Goal: Task Accomplishment & Management: Manage account settings

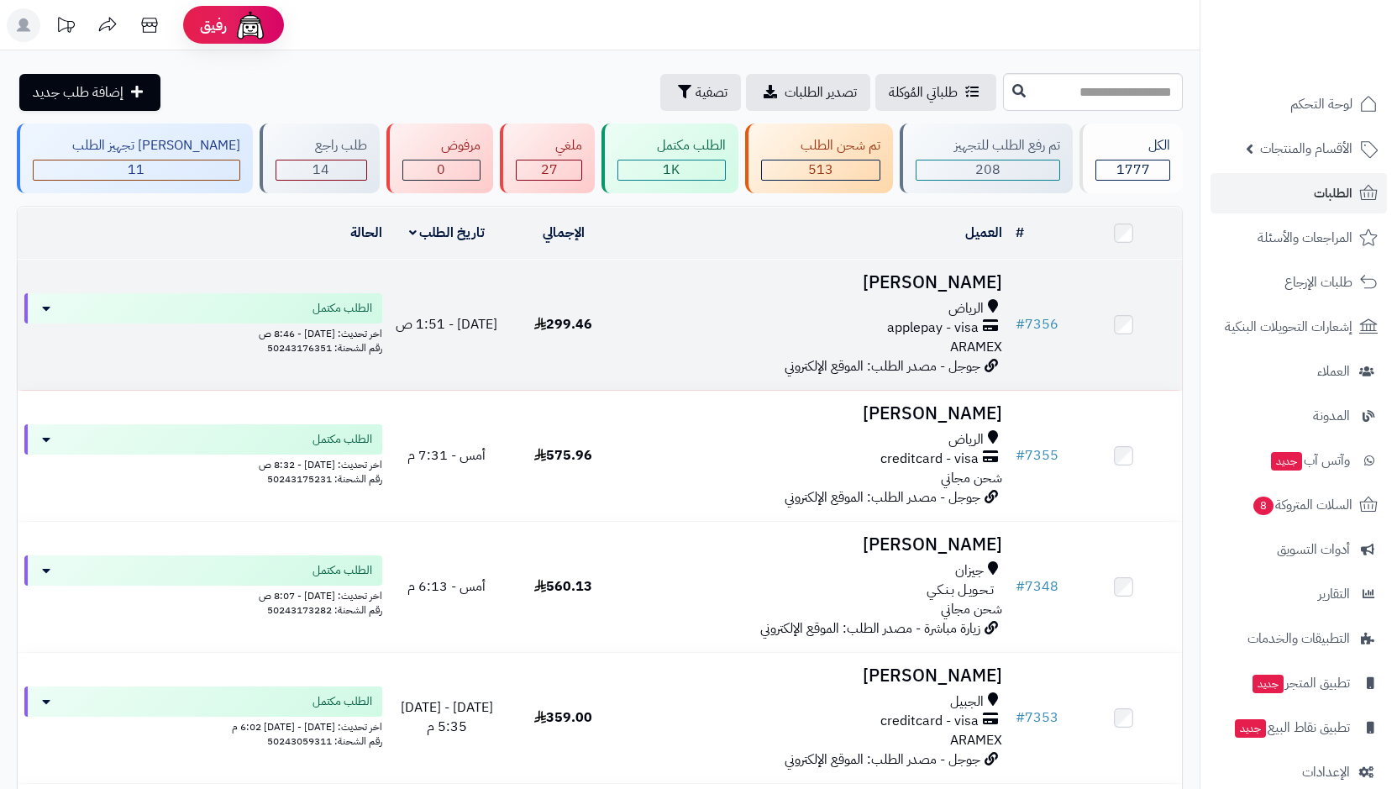
click at [981, 303] on span "الرياض" at bounding box center [965, 308] width 35 height 19
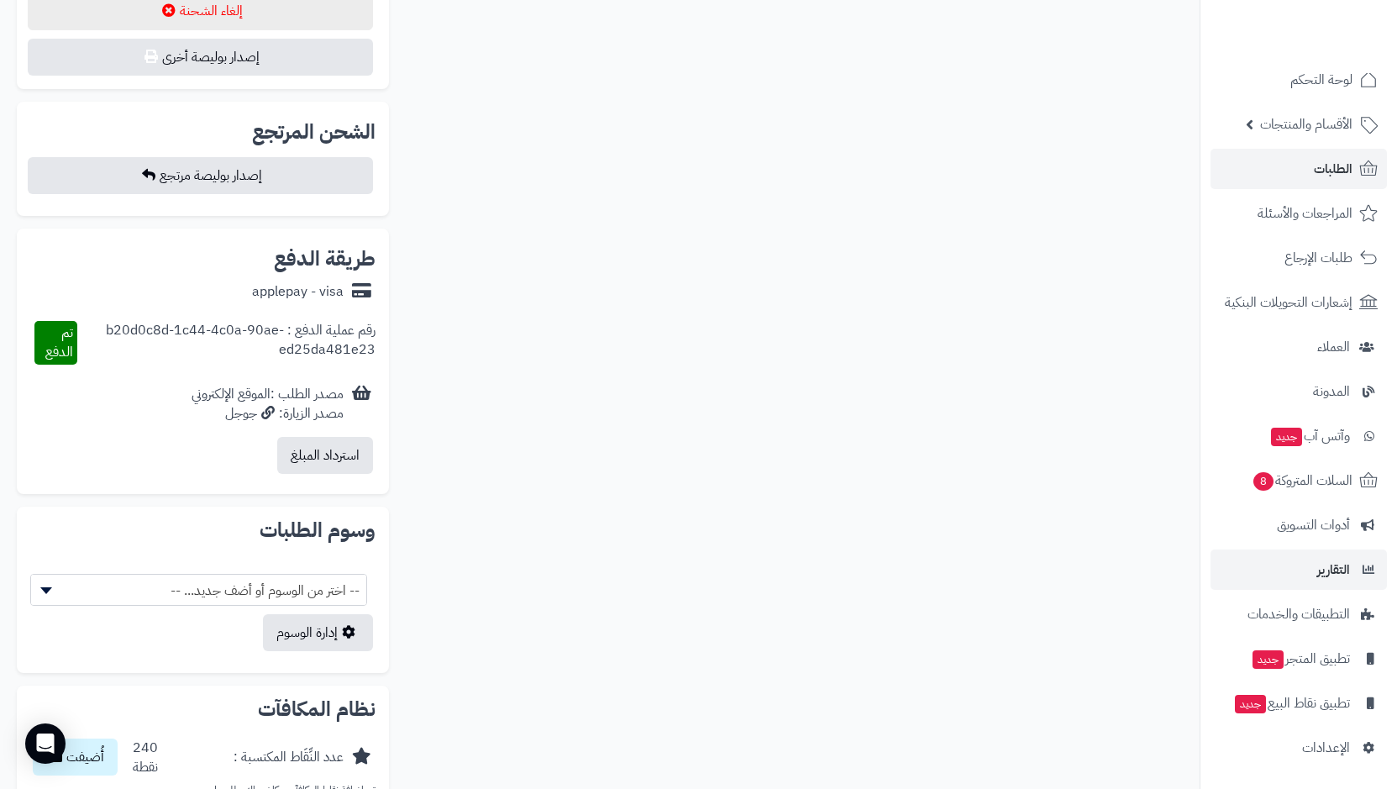
scroll to position [1092, 0]
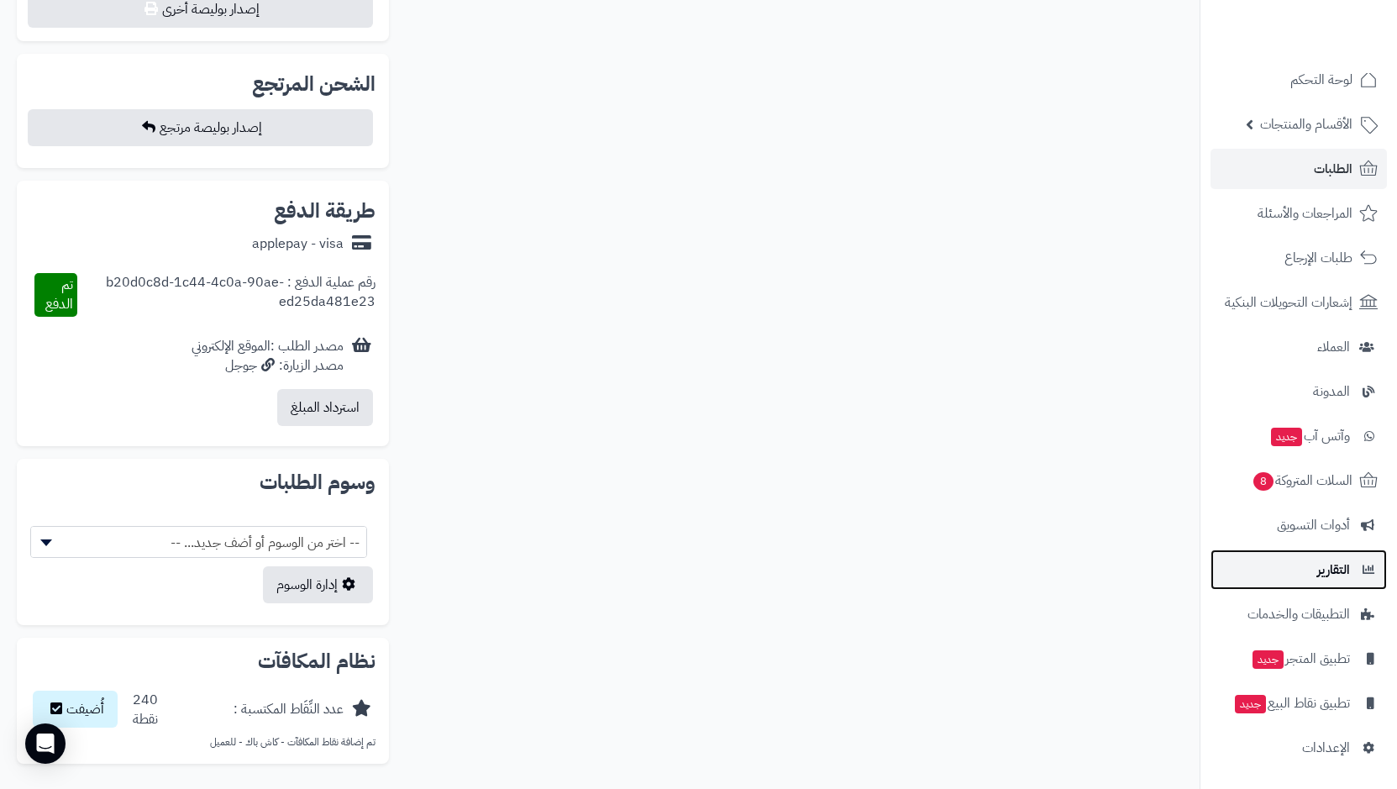
click at [1350, 562] on link "التقارير" at bounding box center [1299, 569] width 176 height 40
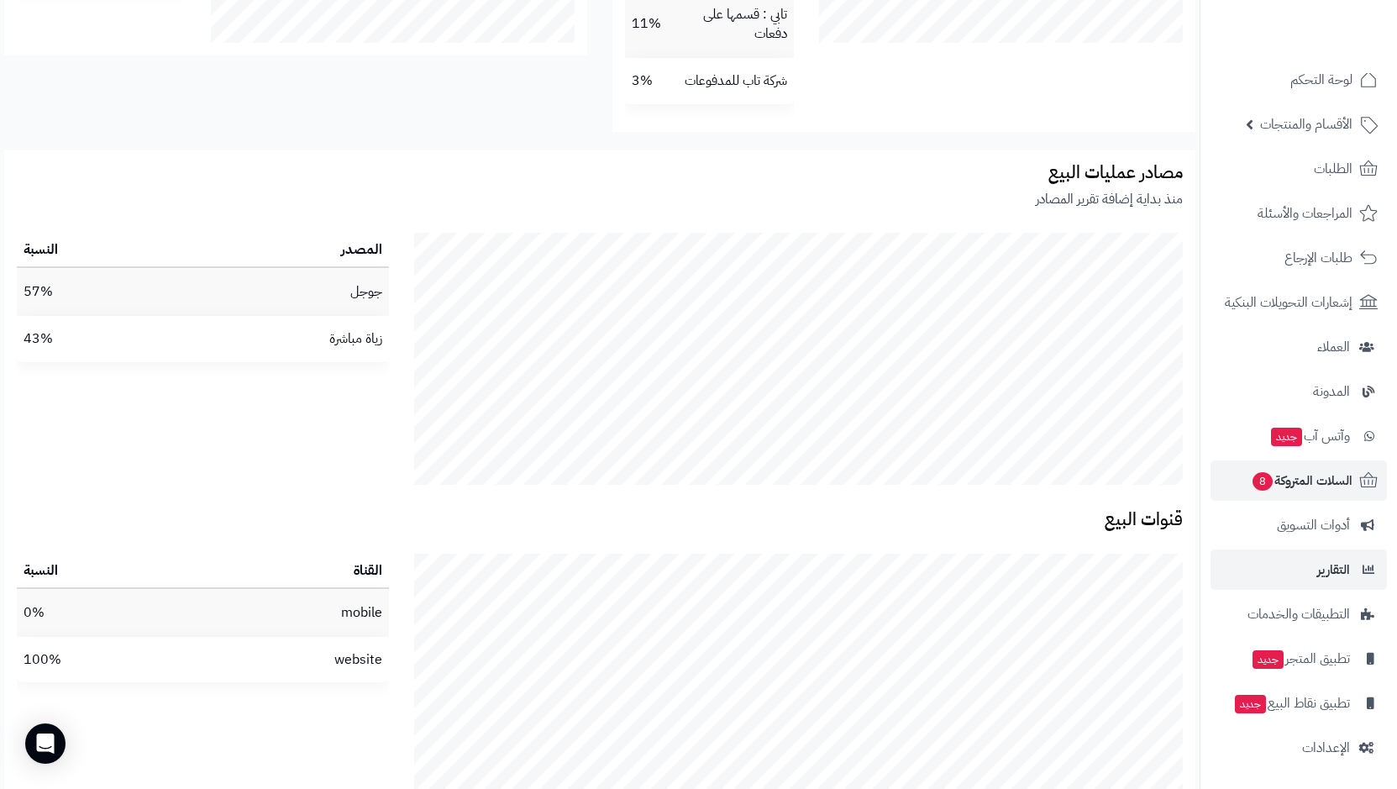
scroll to position [3063, 0]
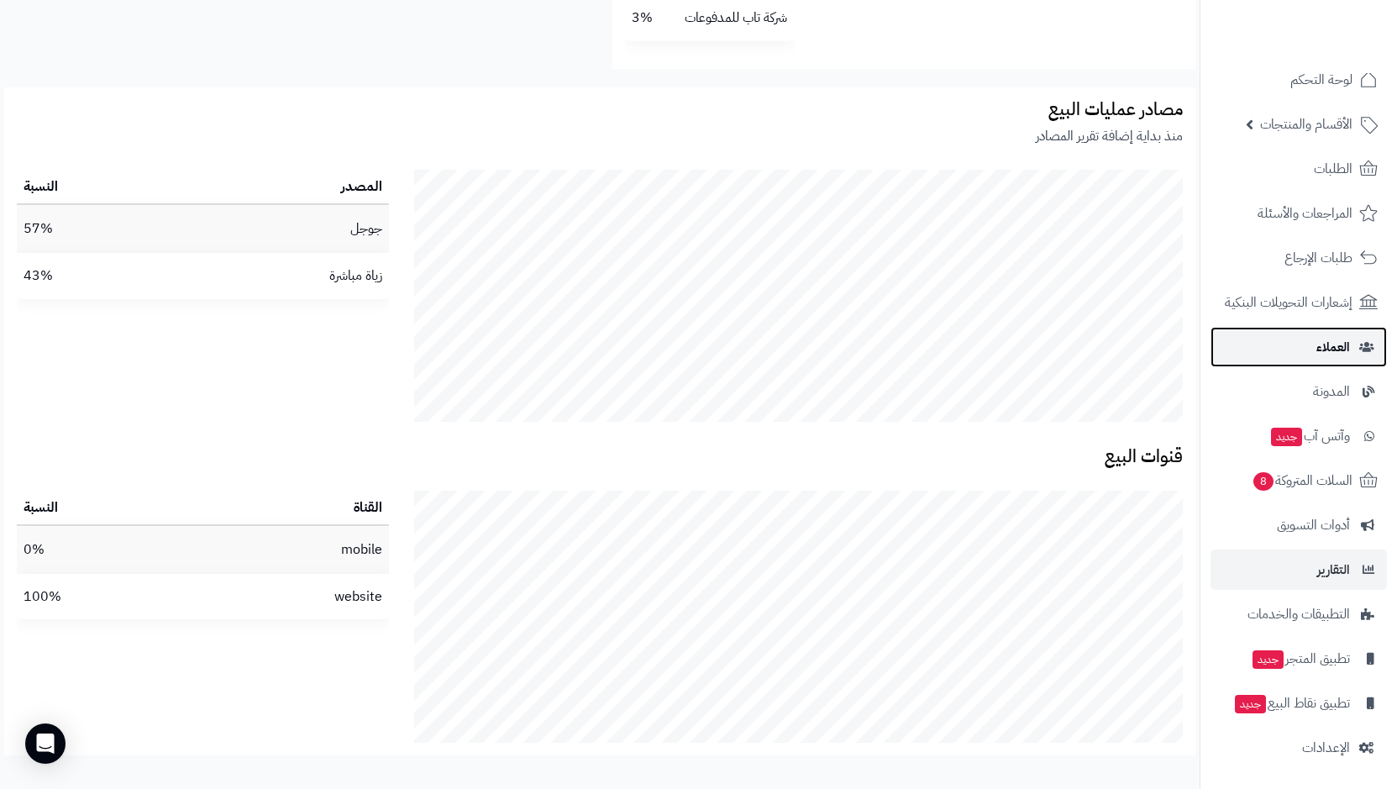
click at [1328, 355] on span "العملاء" at bounding box center [1333, 347] width 34 height 24
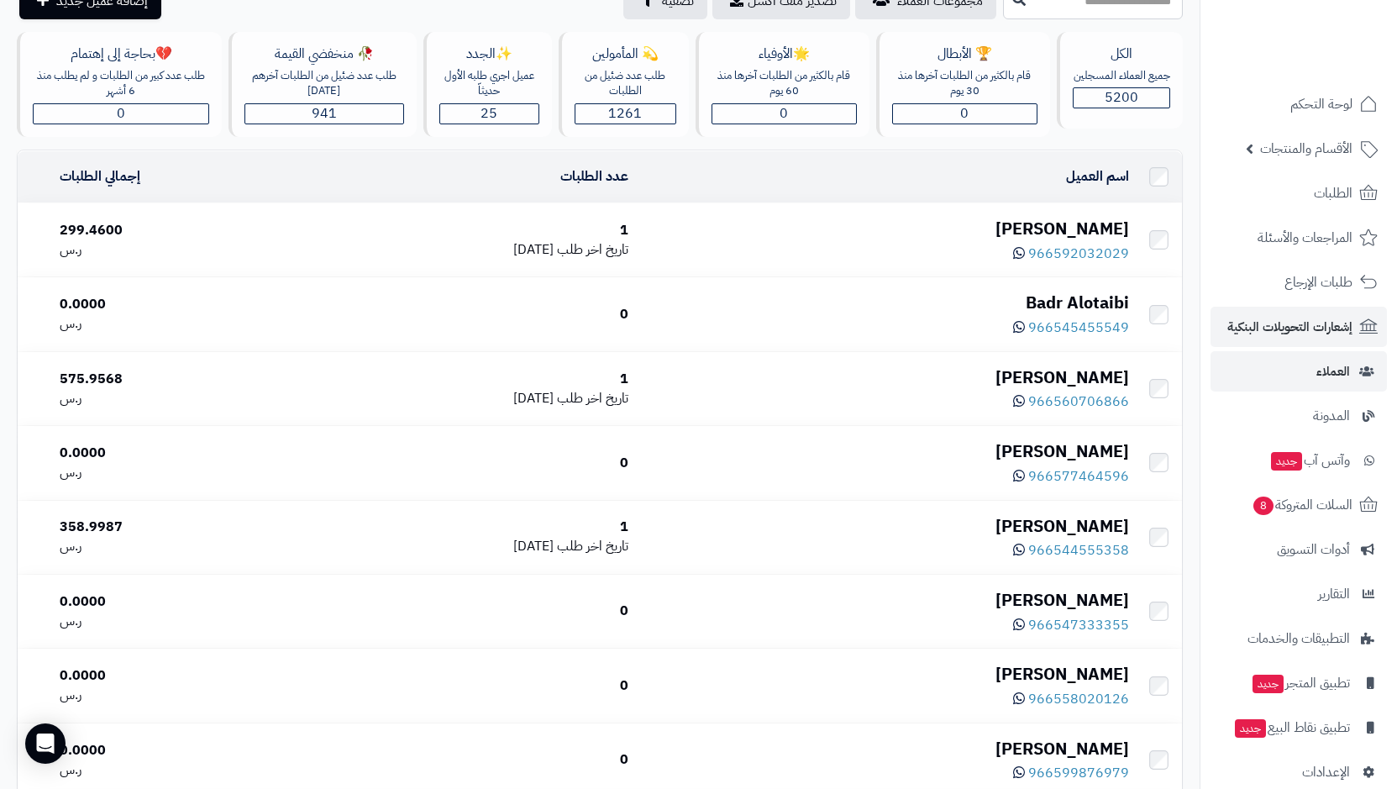
scroll to position [84, 0]
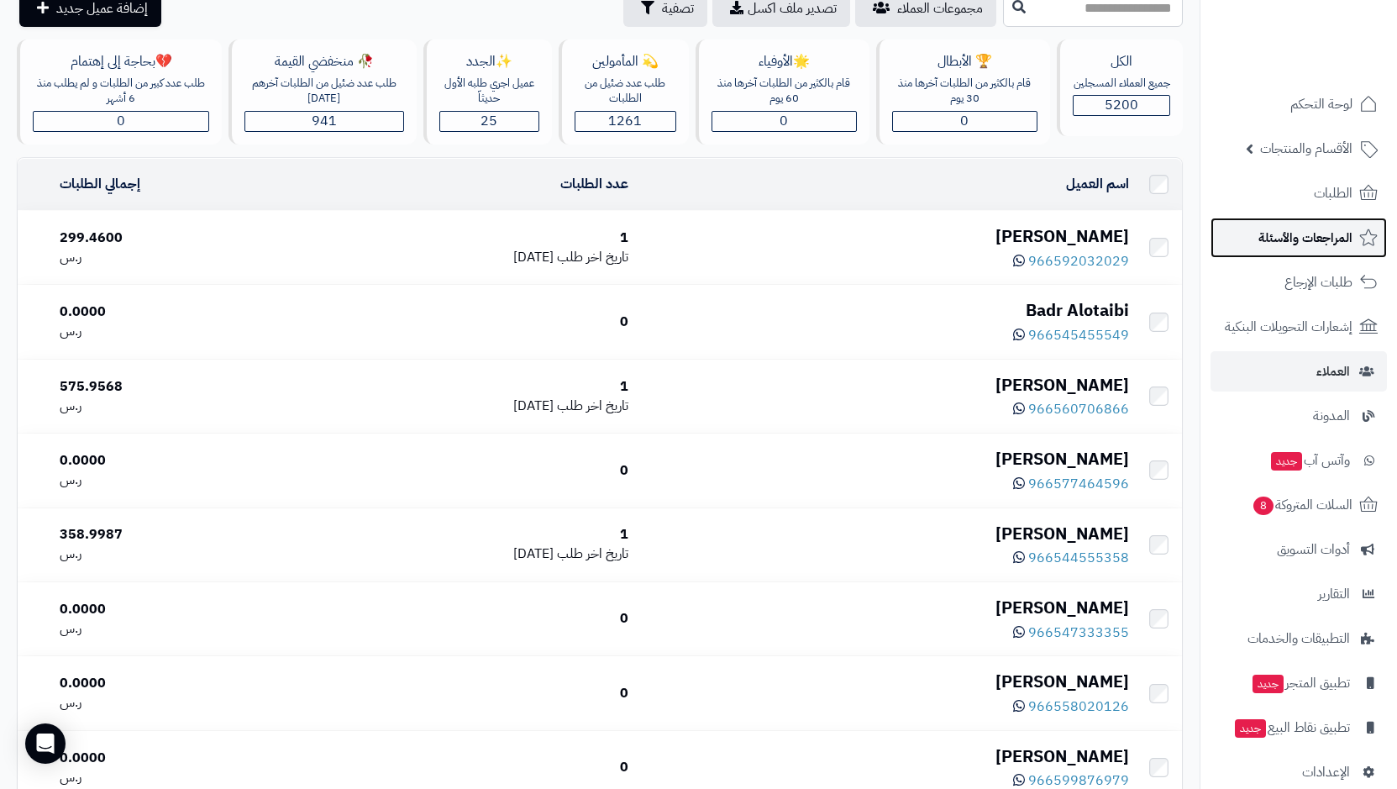
click at [1309, 244] on span "المراجعات والأسئلة" at bounding box center [1305, 238] width 94 height 24
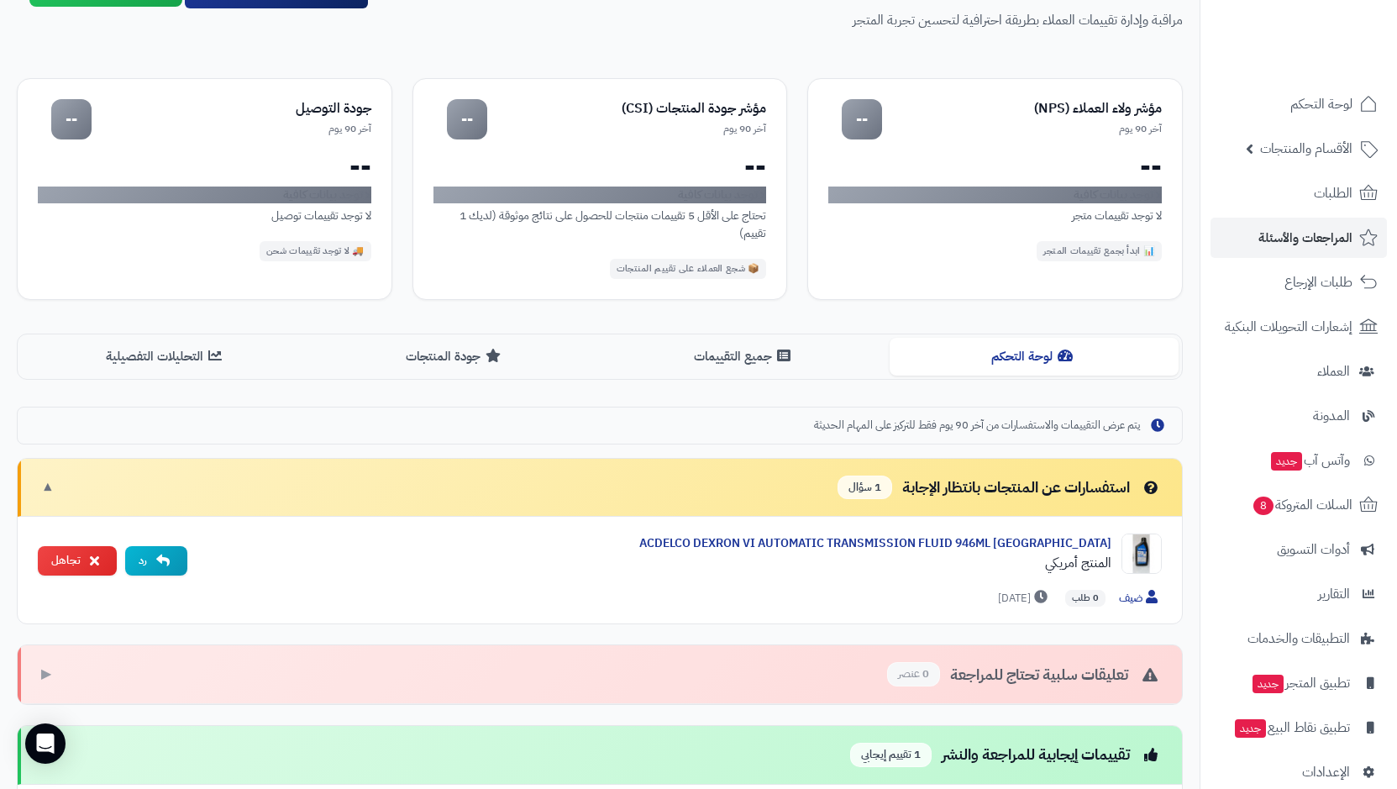
scroll to position [89, 0]
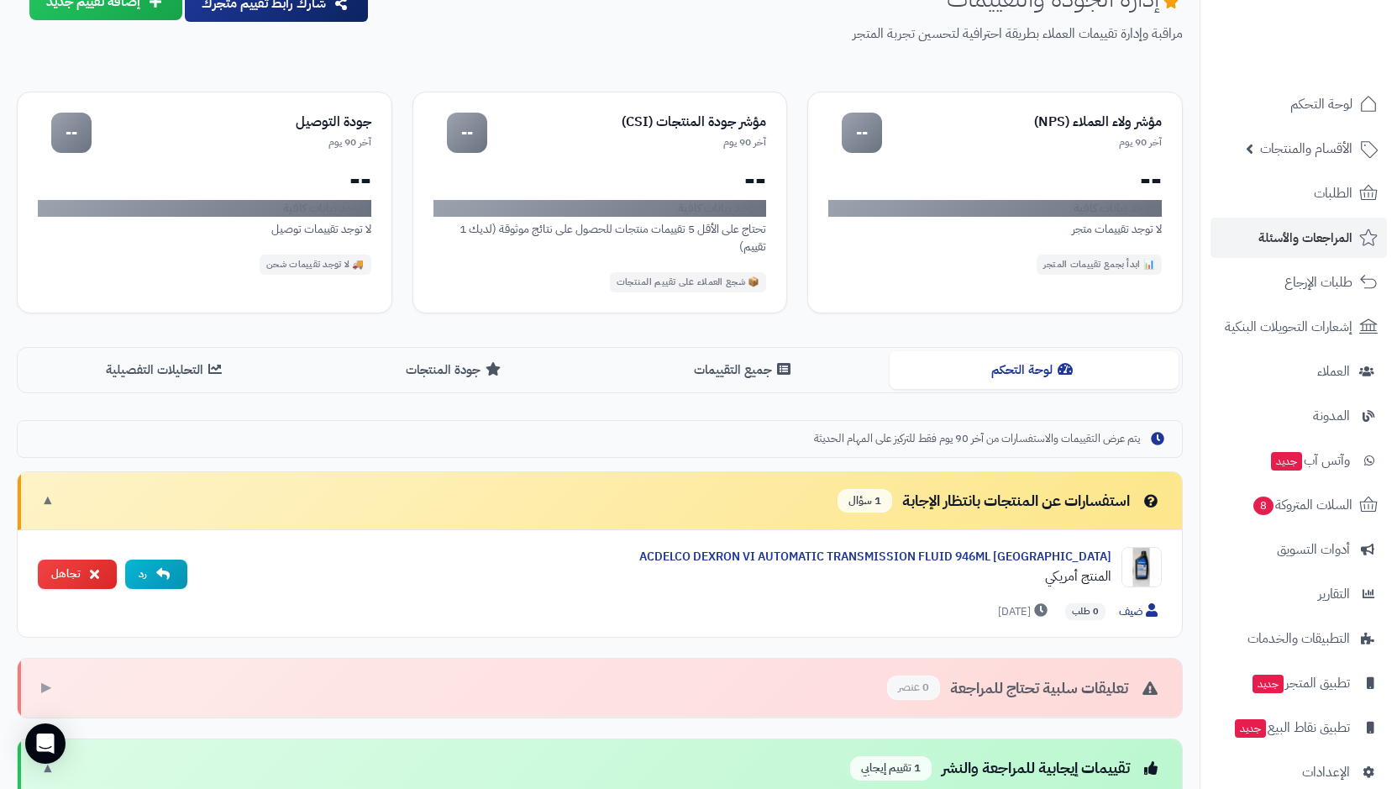
click at [1032, 502] on div "استفسارات عن المنتجات بانتظار الإجابة 1 سؤال" at bounding box center [1000, 501] width 324 height 24
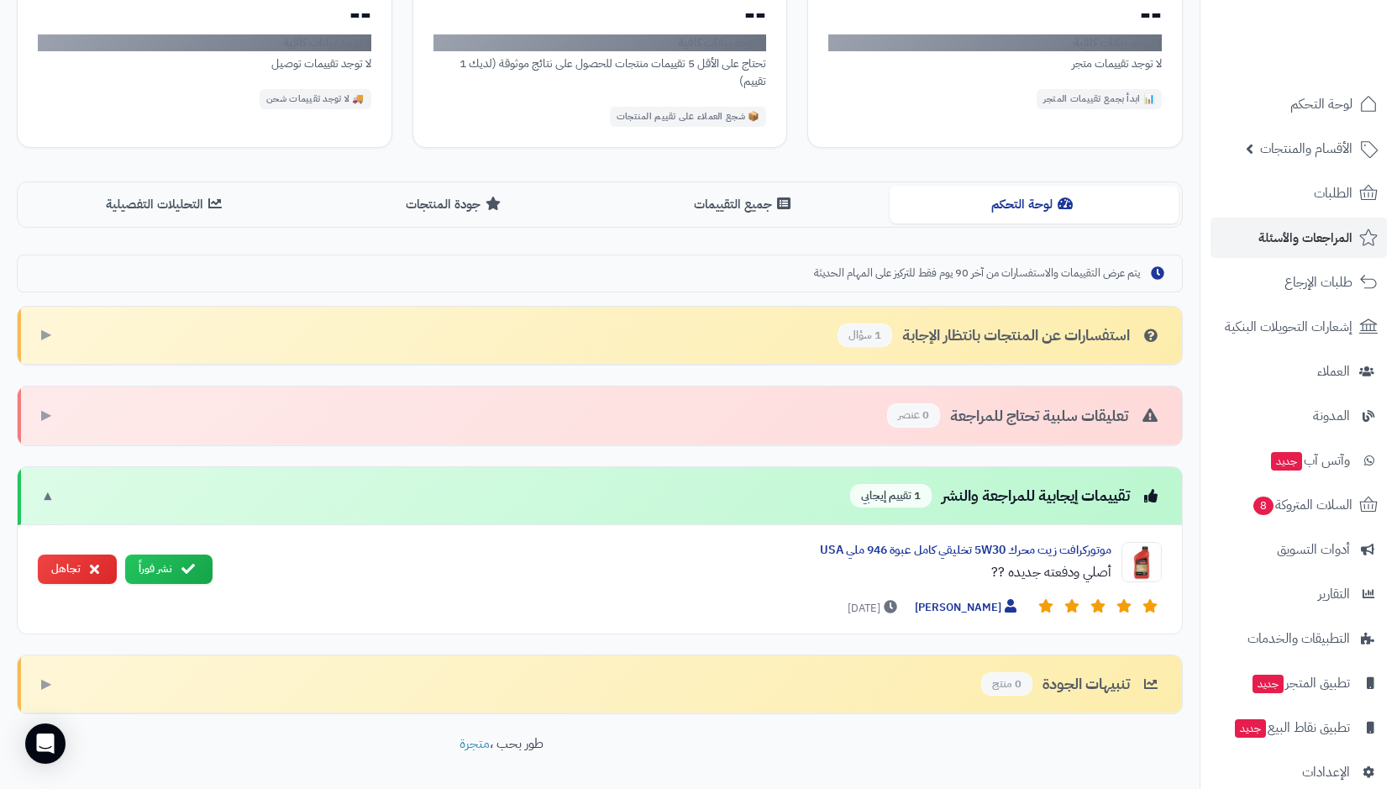
scroll to position [257, 0]
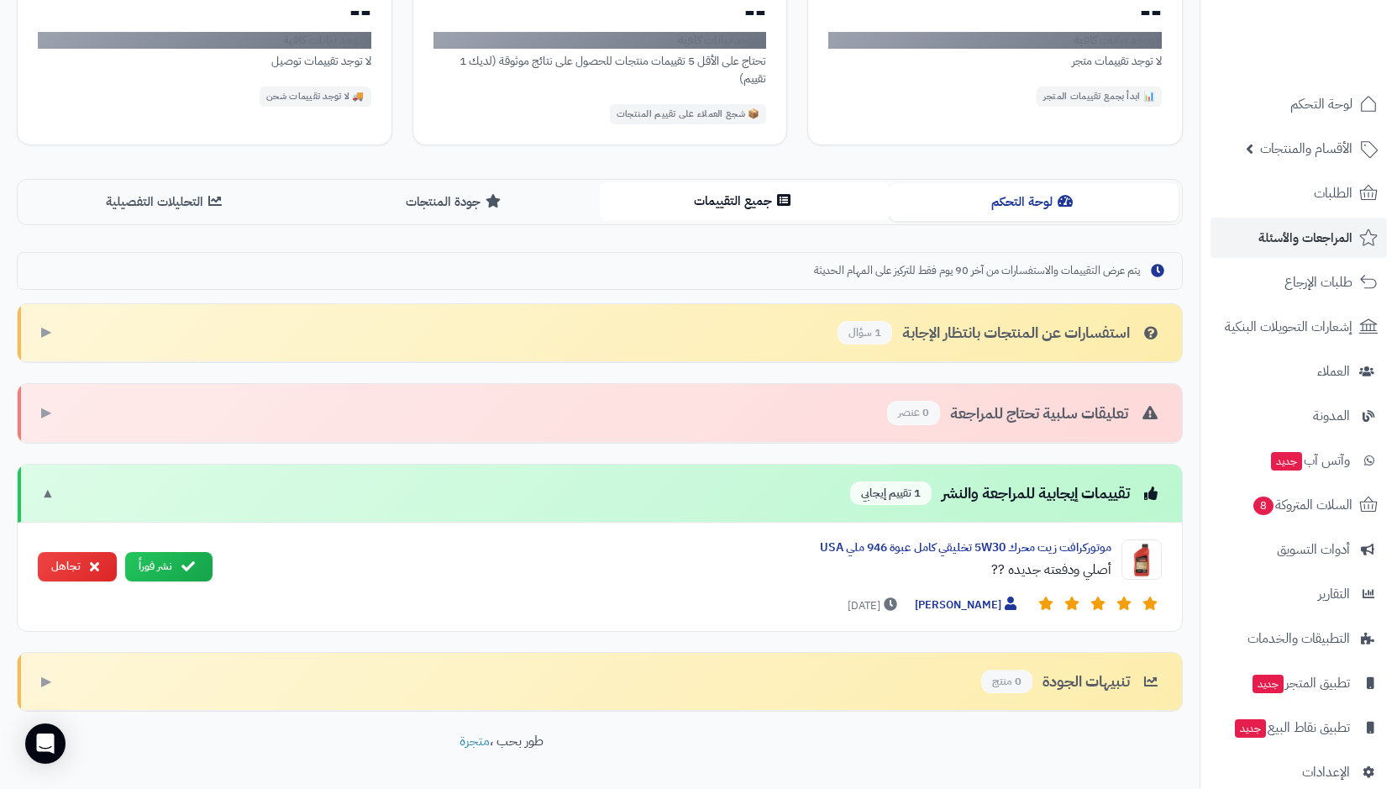
click at [733, 187] on button "جميع التقييمات" at bounding box center [745, 201] width 290 height 38
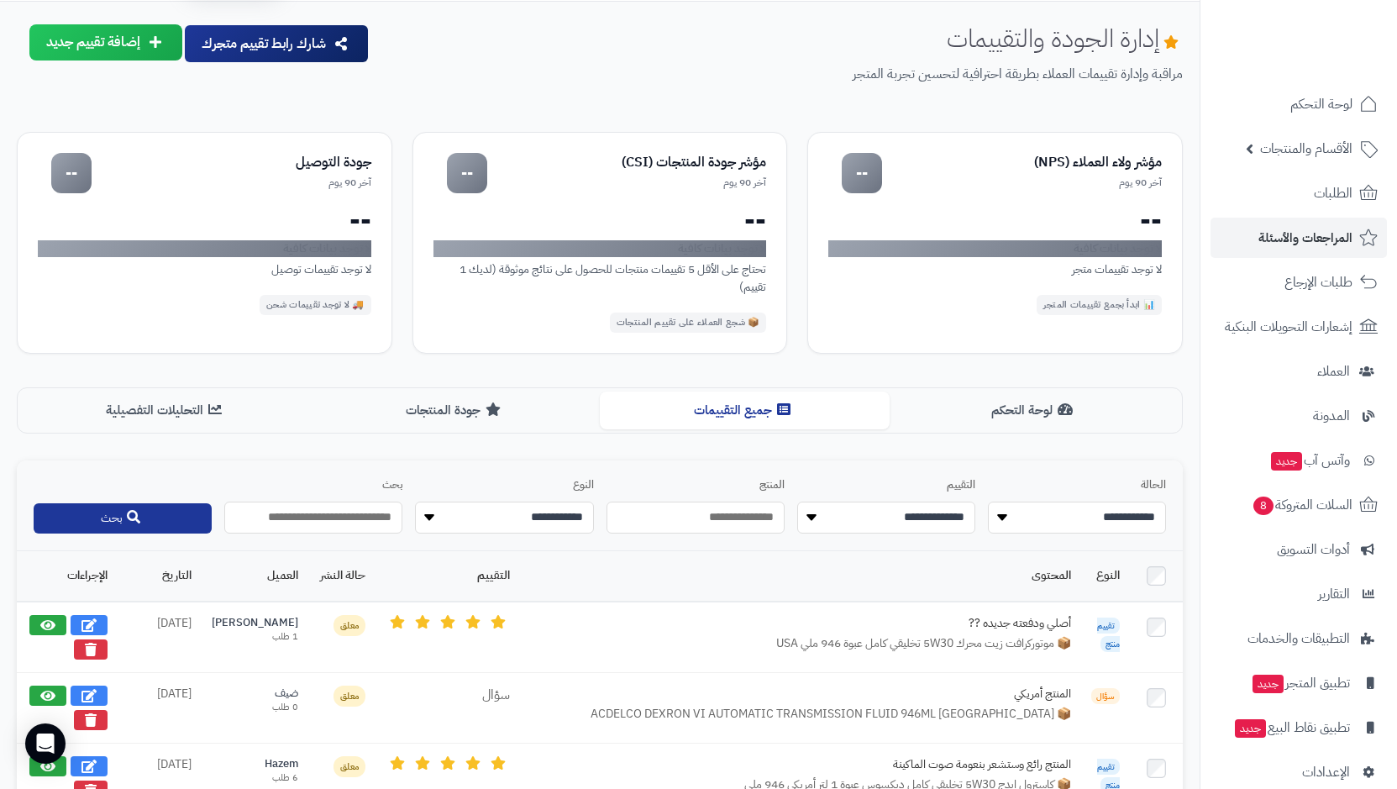
scroll to position [0, 0]
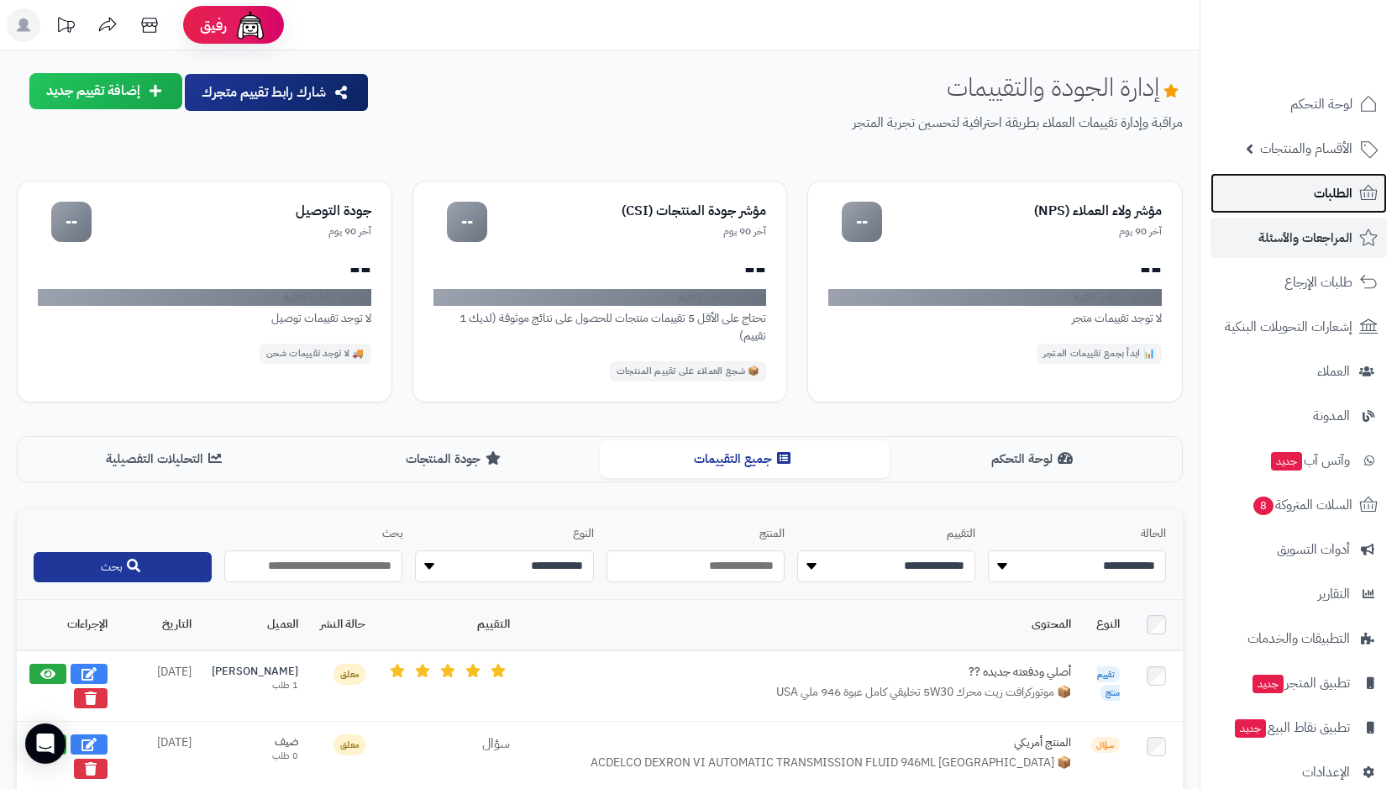
click at [1337, 190] on span "الطلبات" at bounding box center [1333, 193] width 39 height 24
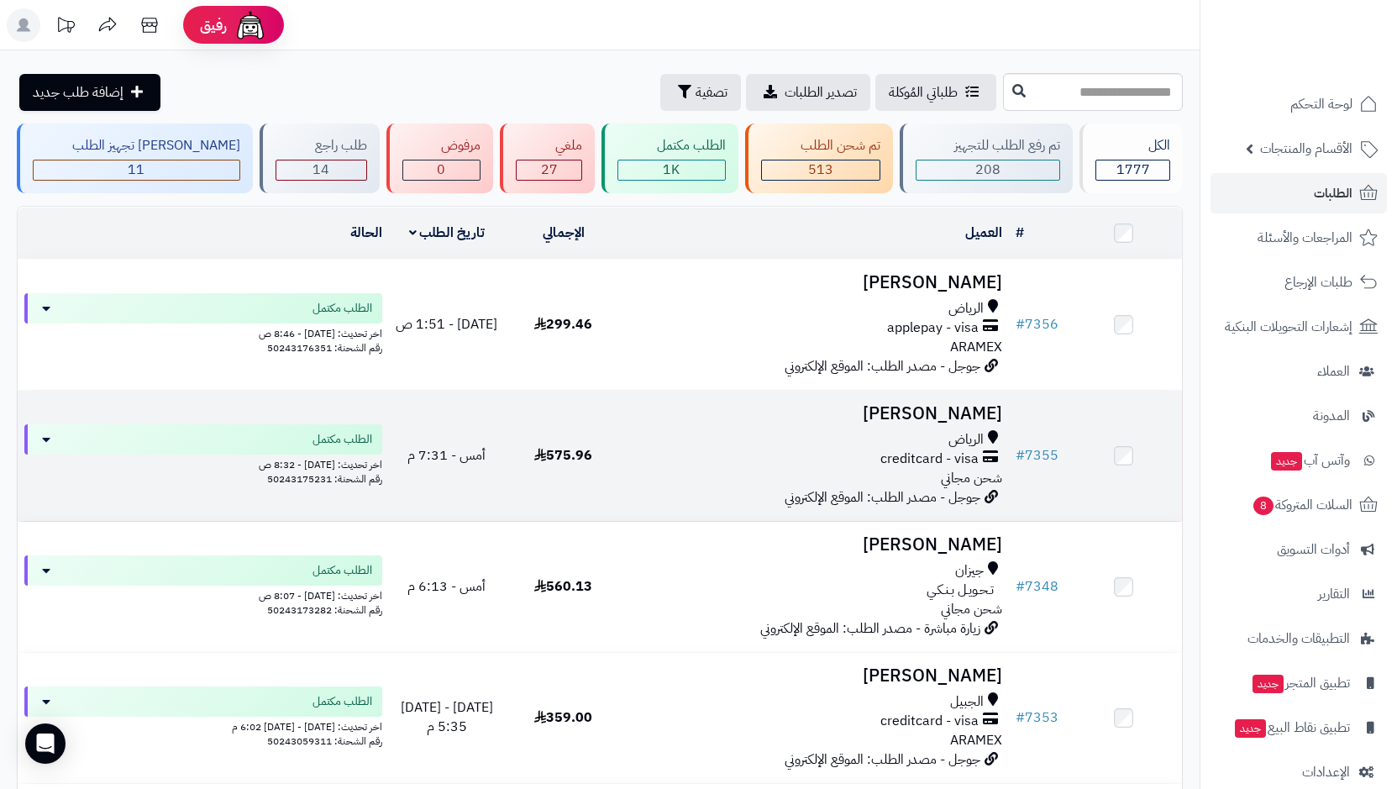
click at [933, 435] on div "الرياض" at bounding box center [815, 439] width 375 height 19
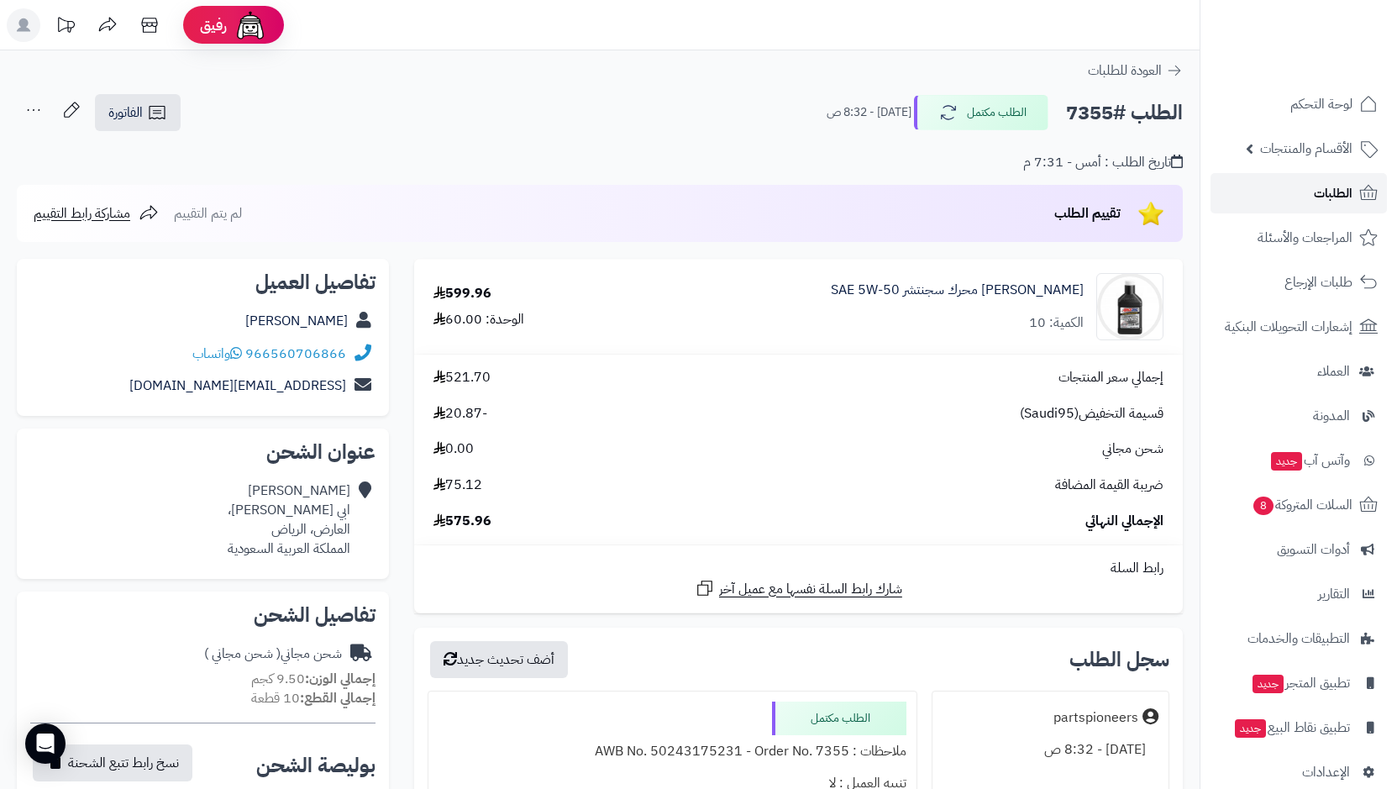
click at [1267, 193] on link "الطلبات" at bounding box center [1299, 193] width 176 height 40
